Goal: Task Accomplishment & Management: Manage account settings

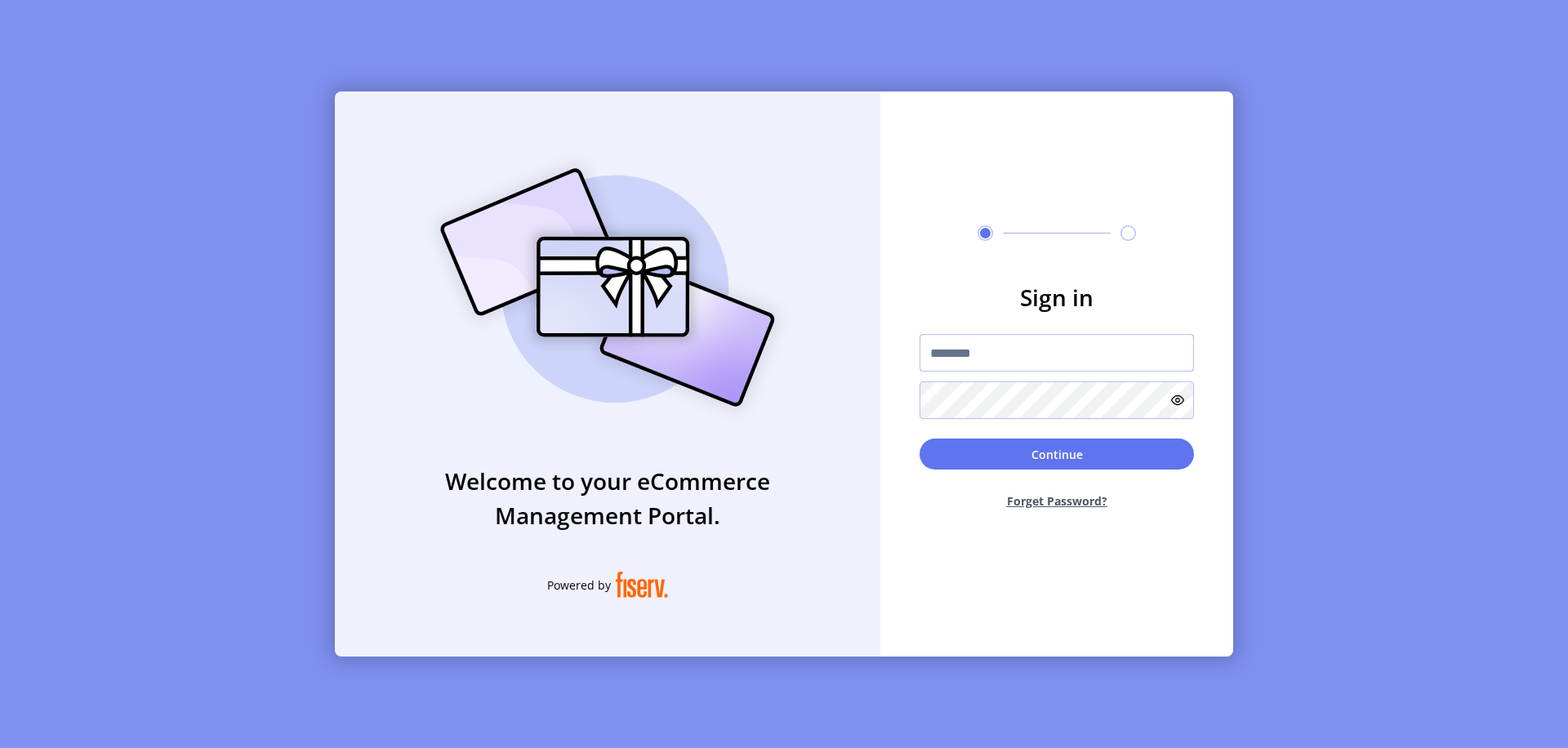
click at [1057, 352] on input "text" at bounding box center [1056, 352] width 274 height 38
type input "**********"
click at [1057, 454] on button "Continue" at bounding box center [1056, 453] width 274 height 31
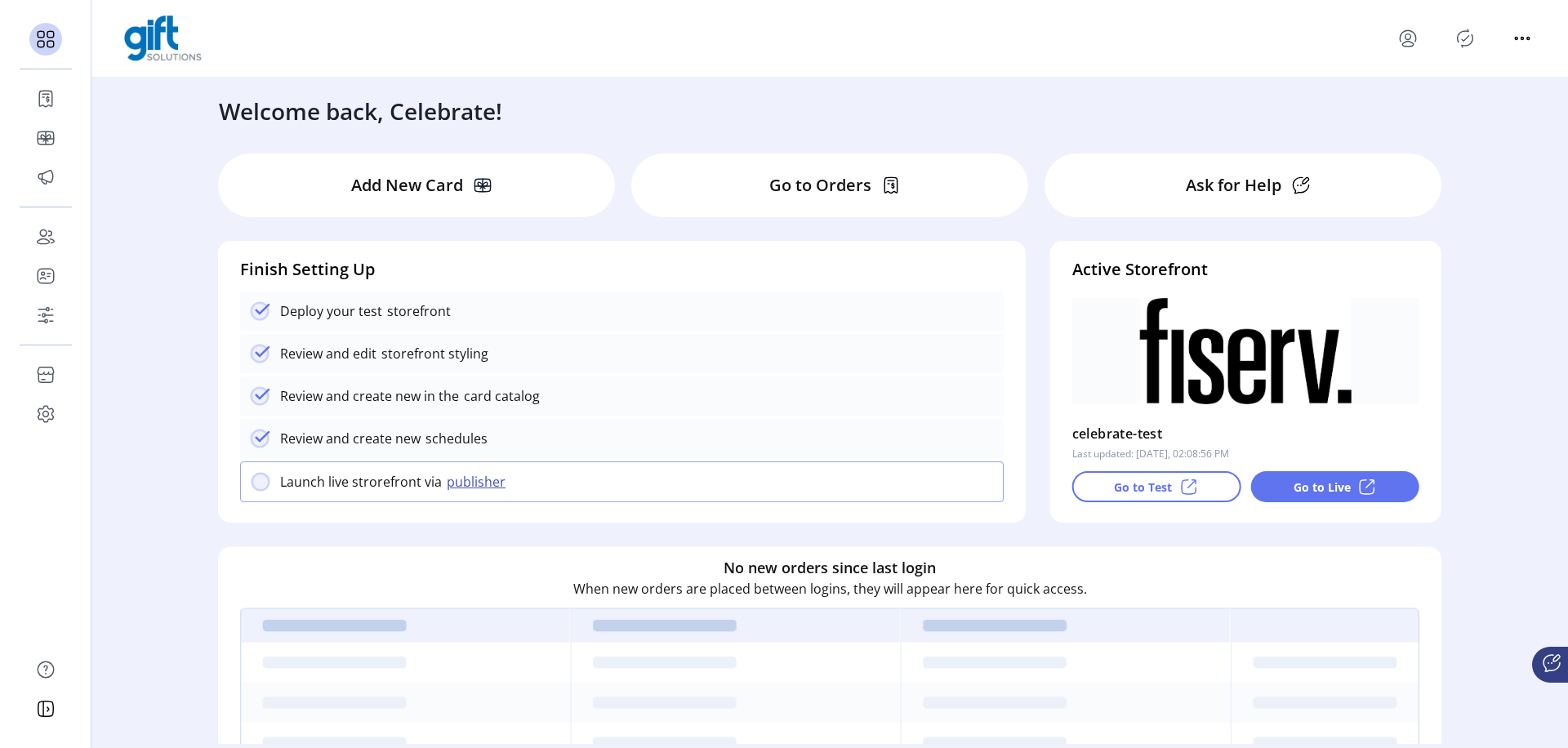
click at [46, 315] on icon at bounding box center [49, 315] width 8 height 0
